Goal: Task Accomplishment & Management: Manage account settings

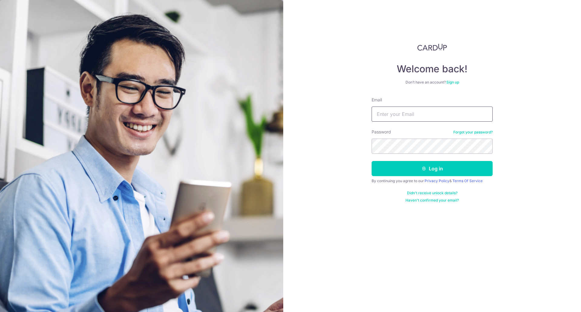
click at [390, 116] on input "Email" at bounding box center [432, 114] width 121 height 15
type input "a"
type input "t"
click at [409, 120] on input "Email" at bounding box center [432, 114] width 121 height 15
type input "[EMAIL_ADDRESS][DOMAIN_NAME]"
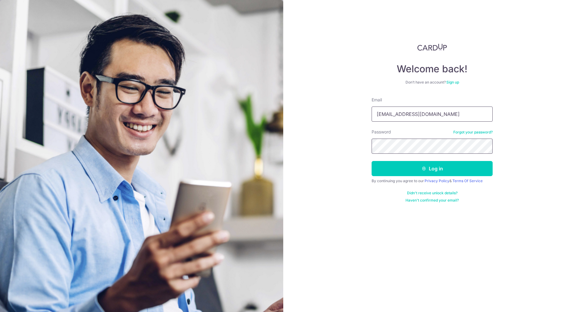
click at [372, 161] on button "Log in" at bounding box center [432, 168] width 121 height 15
